Goal: Information Seeking & Learning: Learn about a topic

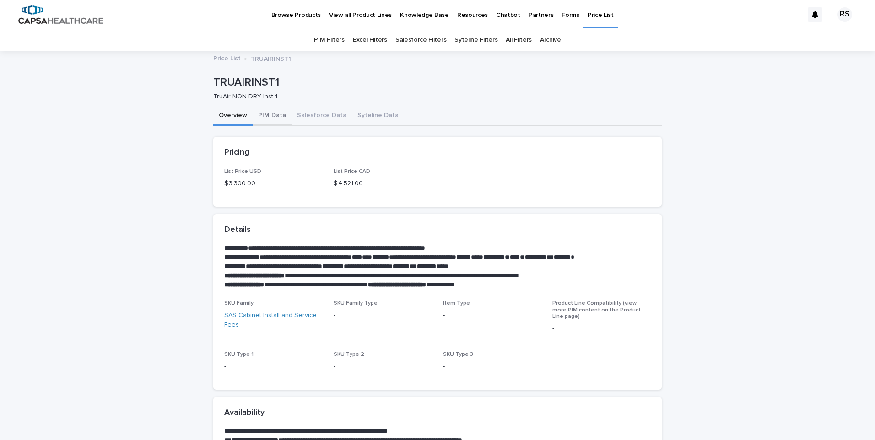
click at [269, 119] on button "PIM Data" at bounding box center [272, 116] width 39 height 19
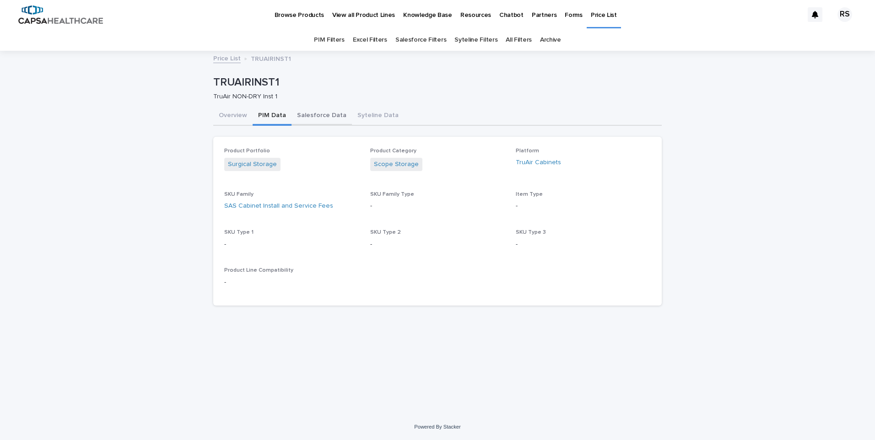
click at [306, 116] on button "Salesforce Data" at bounding box center [322, 116] width 60 height 19
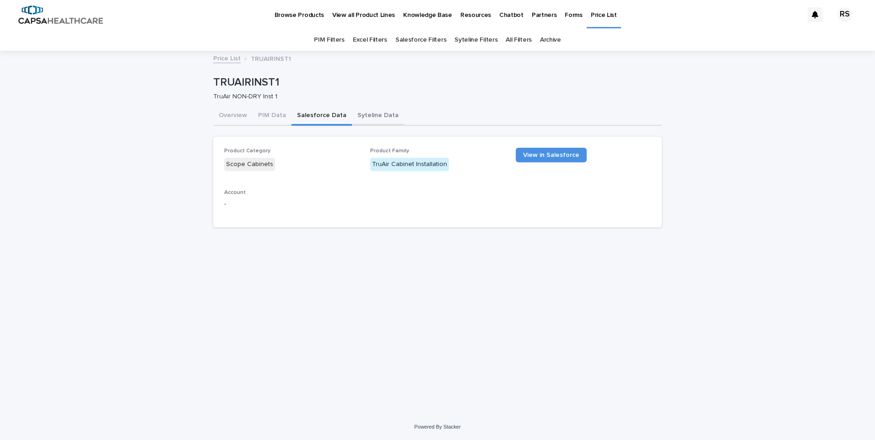
click at [365, 114] on button "Syteline Data" at bounding box center [378, 116] width 52 height 19
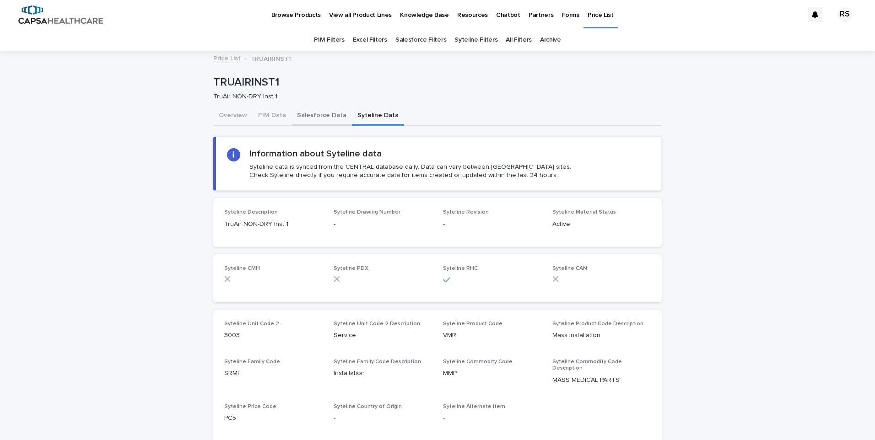
click at [310, 119] on button "Salesforce Data" at bounding box center [322, 116] width 60 height 19
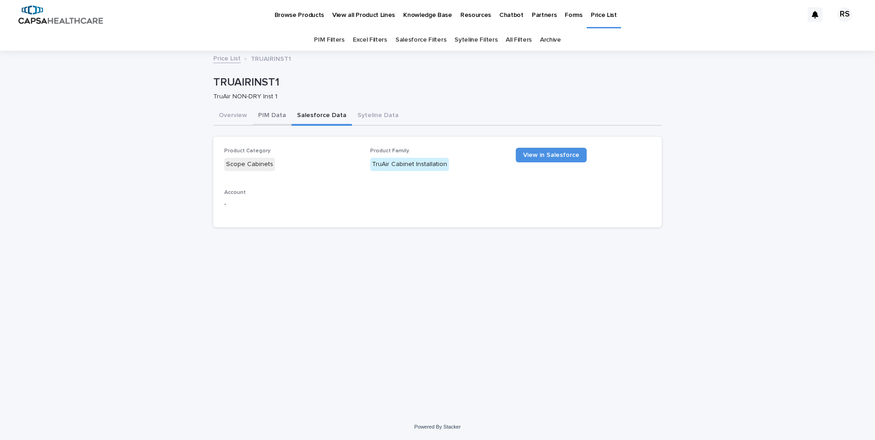
click at [269, 116] on button "PIM Data" at bounding box center [272, 116] width 39 height 19
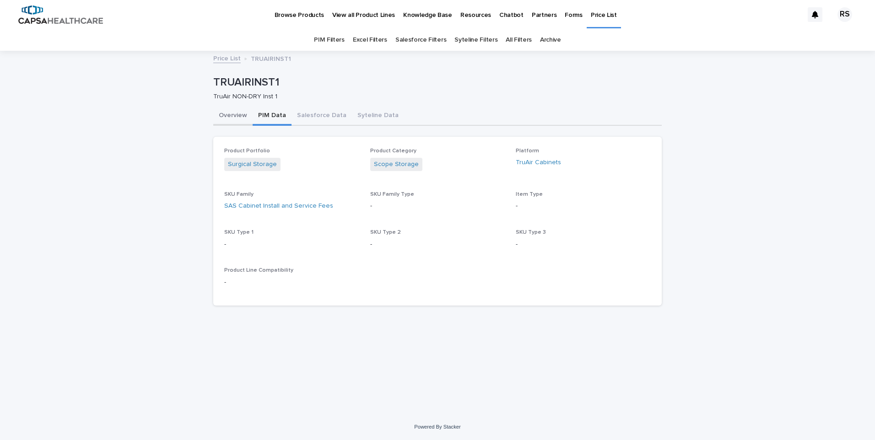
click at [232, 116] on button "Overview" at bounding box center [232, 116] width 39 height 19
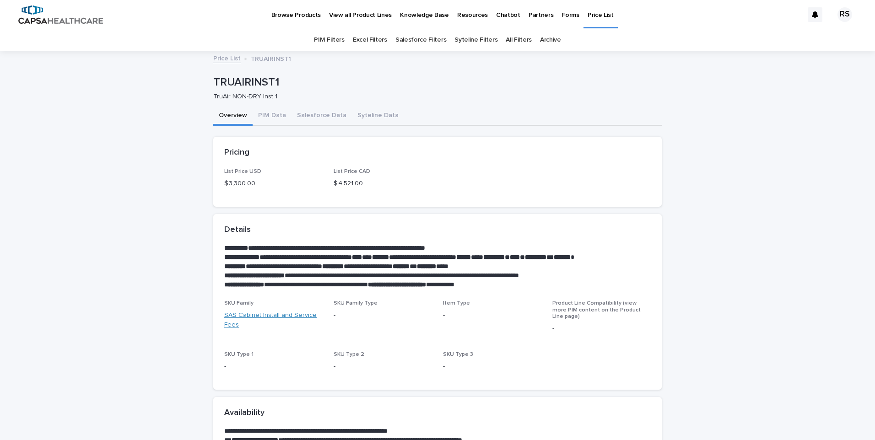
click at [286, 321] on link "SAS Cabinet Install and Service Fees" at bounding box center [273, 320] width 98 height 19
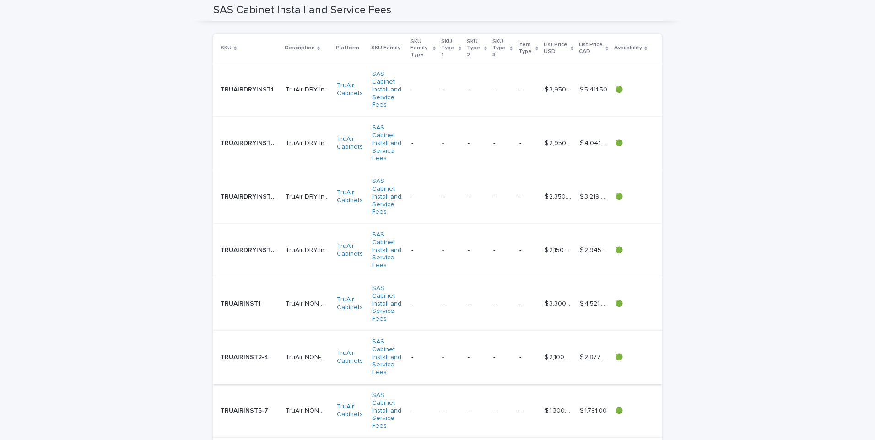
scroll to position [229, 0]
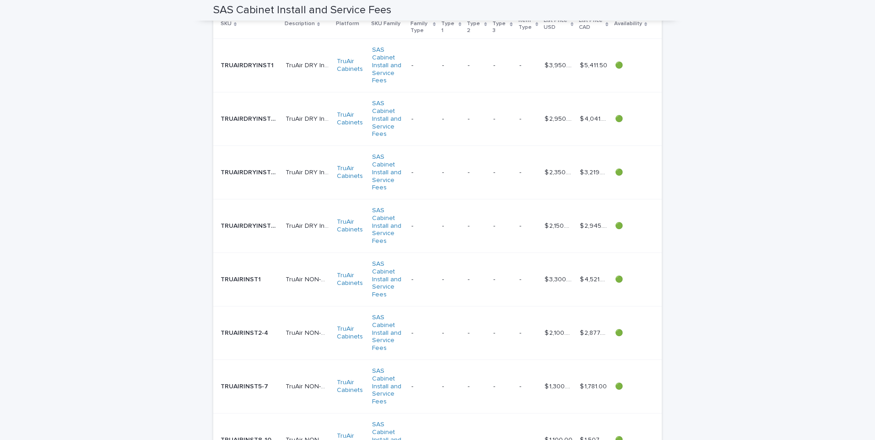
click at [241, 272] on div "TRUAIRINST1 TRUAIRINST1" at bounding box center [250, 279] width 58 height 15
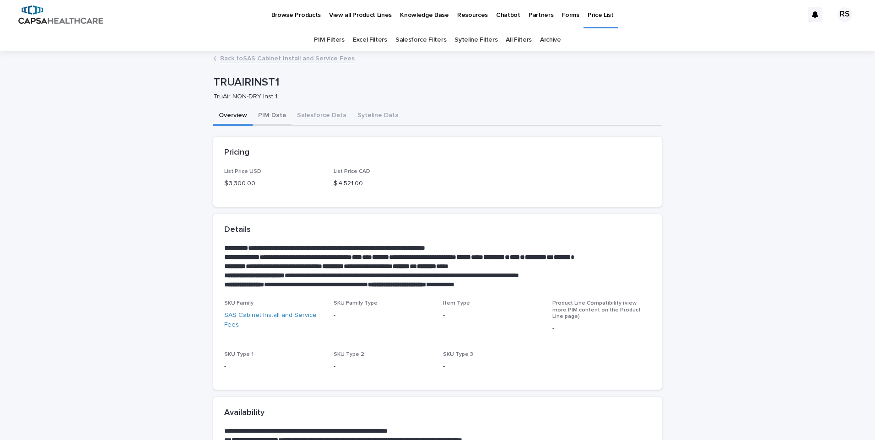
click at [263, 113] on button "PIM Data" at bounding box center [272, 116] width 39 height 19
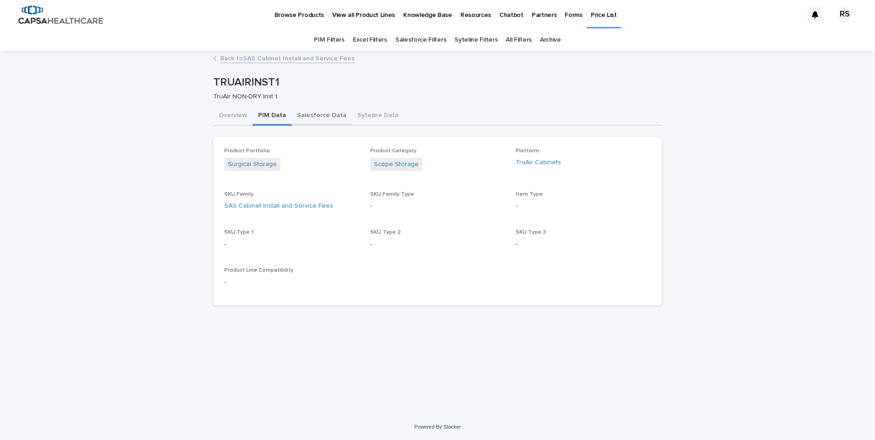
click at [316, 119] on button "Salesforce Data" at bounding box center [322, 116] width 60 height 19
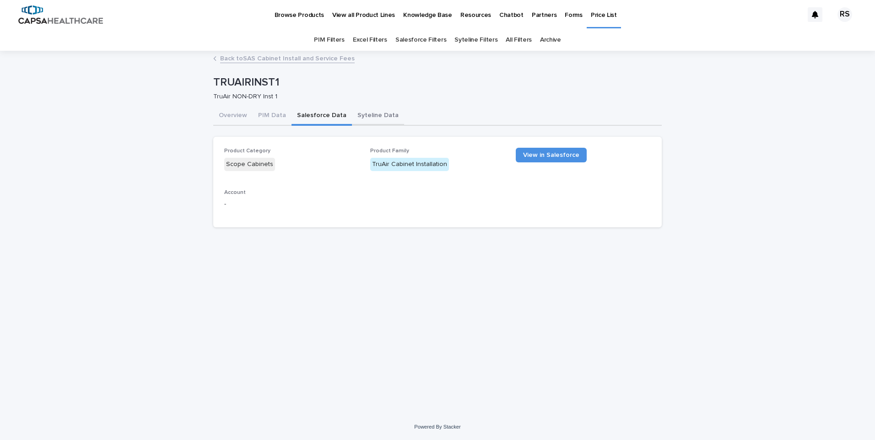
click at [359, 116] on button "Syteline Data" at bounding box center [378, 116] width 52 height 19
